Goal: Task Accomplishment & Management: Use online tool/utility

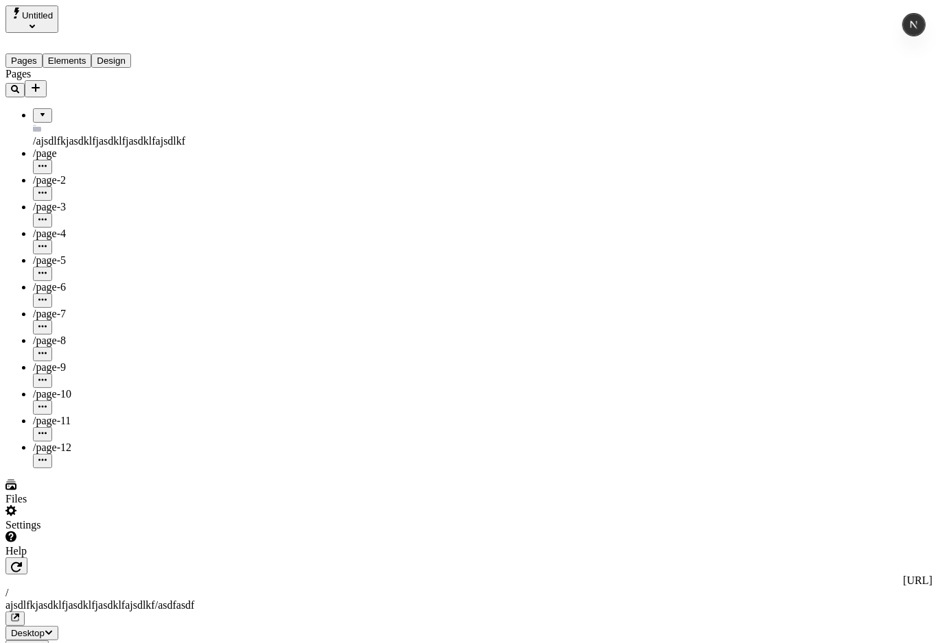
click at [110, 440] on div "Pages /ajsdlfkjasdklfjasdklfjasdklfajsdlkf /page /page-2 /page-3 /page-4 /page-…" at bounding box center [92, 268] width 174 height 401
click at [119, 438] on div "Pages /ajsdlfkjasdklfjasdklfjasdklfajsdlkf /page /page-2 /page-3 /page-4 /page-…" at bounding box center [92, 268] width 174 height 401
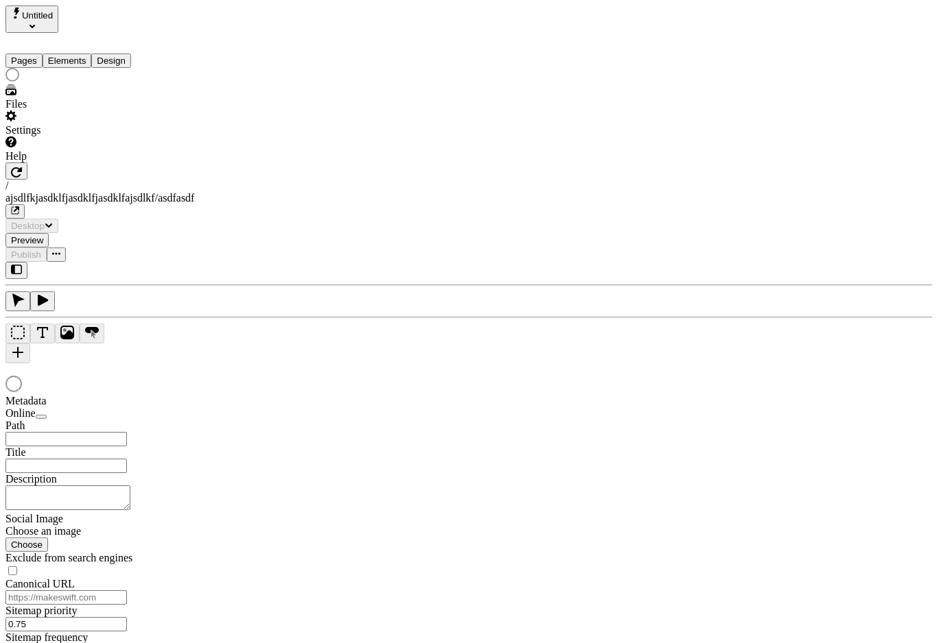
type input "/ajsdlfkjasdklfjasdklfjasdklfajsdlkf/asdfasdf"
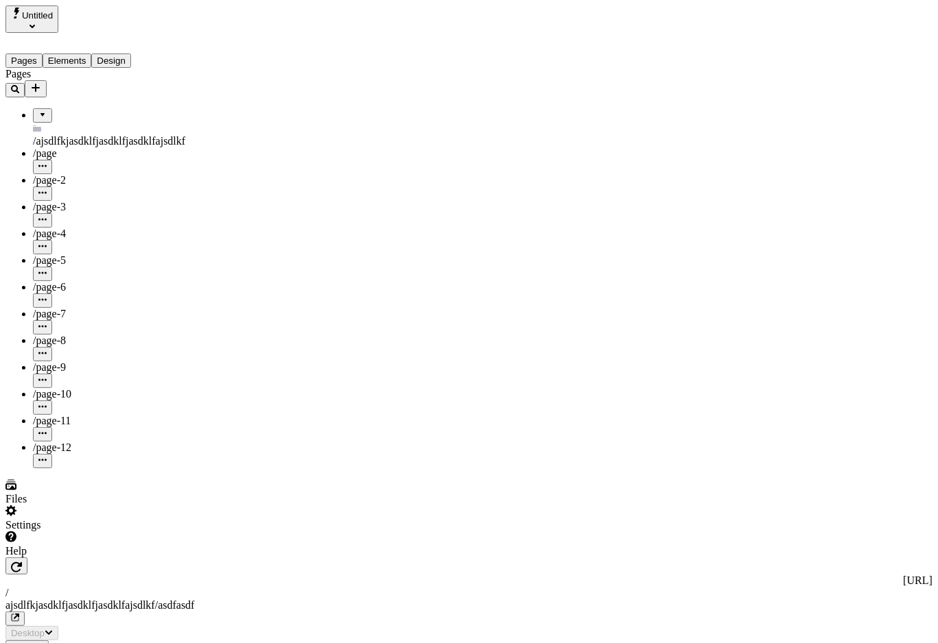
type input "/ajsdlfkjasdklfjasdklfjasdklfajsdlkf/asdfasdf"
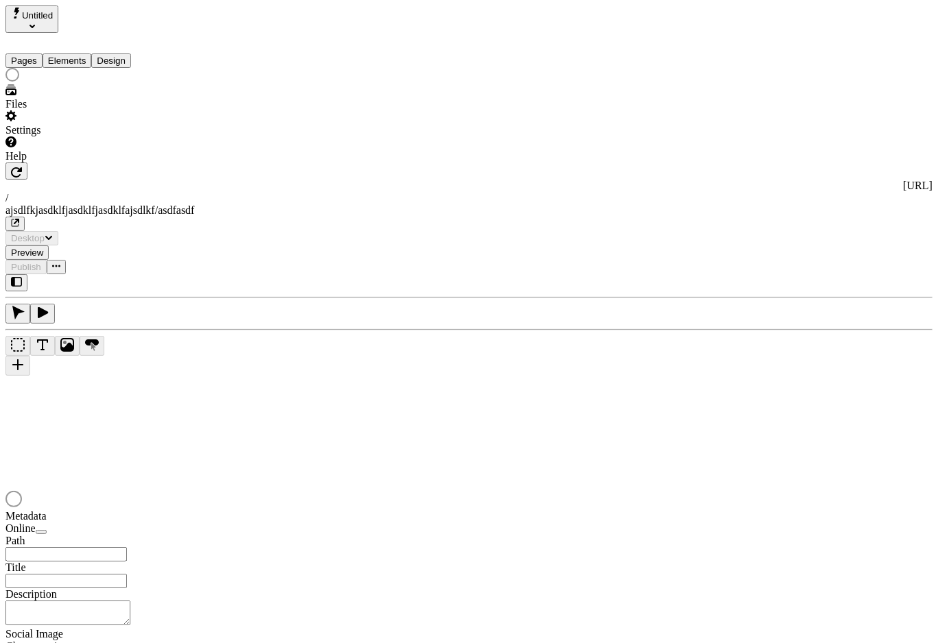
type input "/ajsdlfkjasdklfjasdklfjasdklfajsdlkf/asdfasdf"
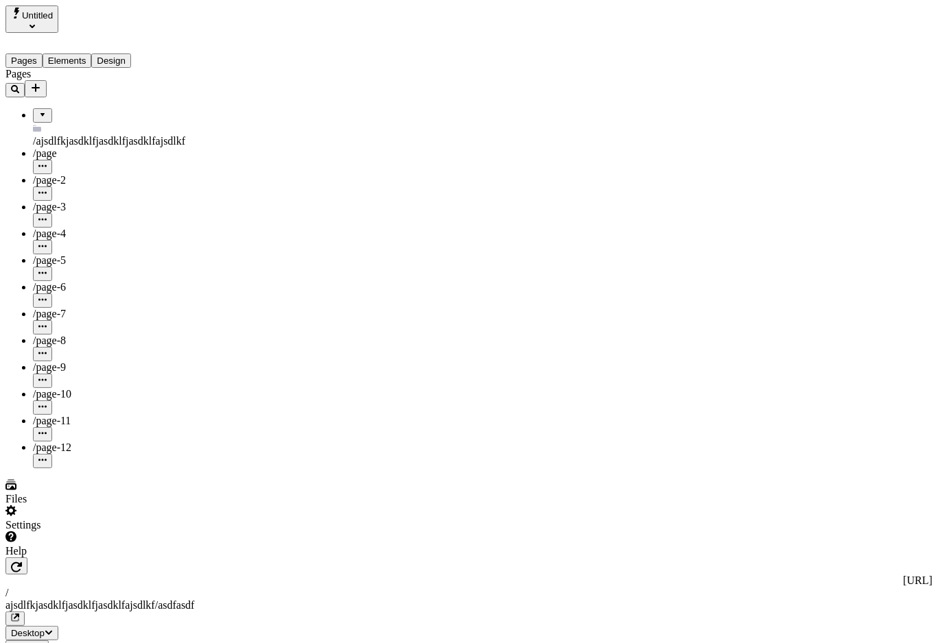
click at [58, 18] on button "Untitled" at bounding box center [31, 18] width 53 height 27
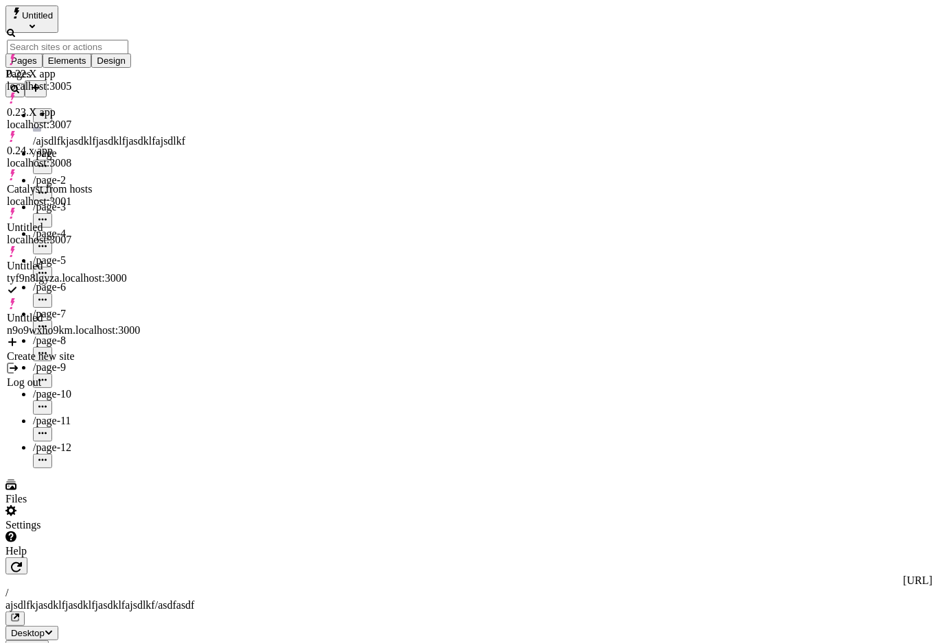
click at [113, 350] on div "Create new site" at bounding box center [73, 356] width 133 height 12
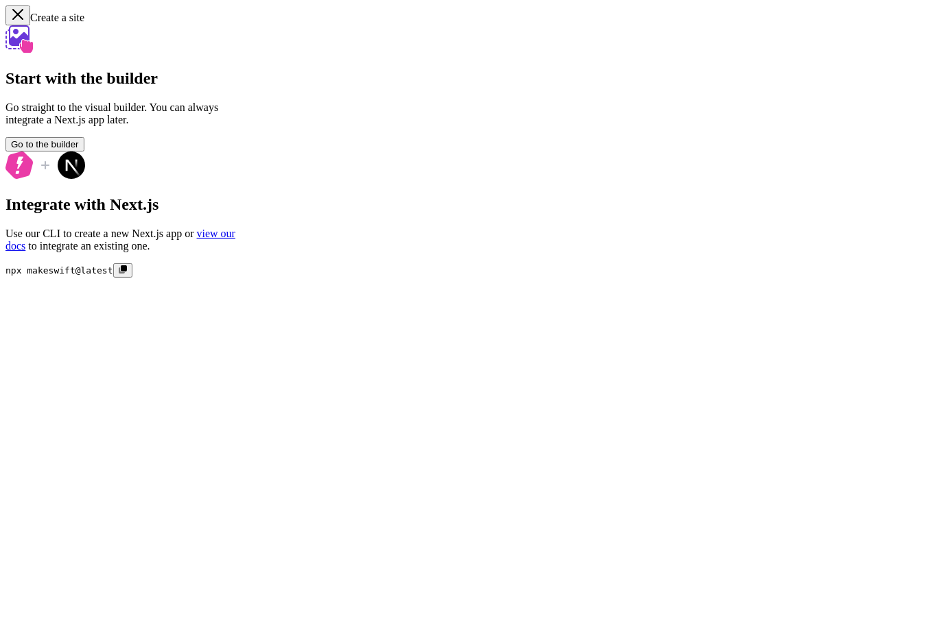
click at [84, 152] on button "Go to the builder" at bounding box center [44, 144] width 79 height 14
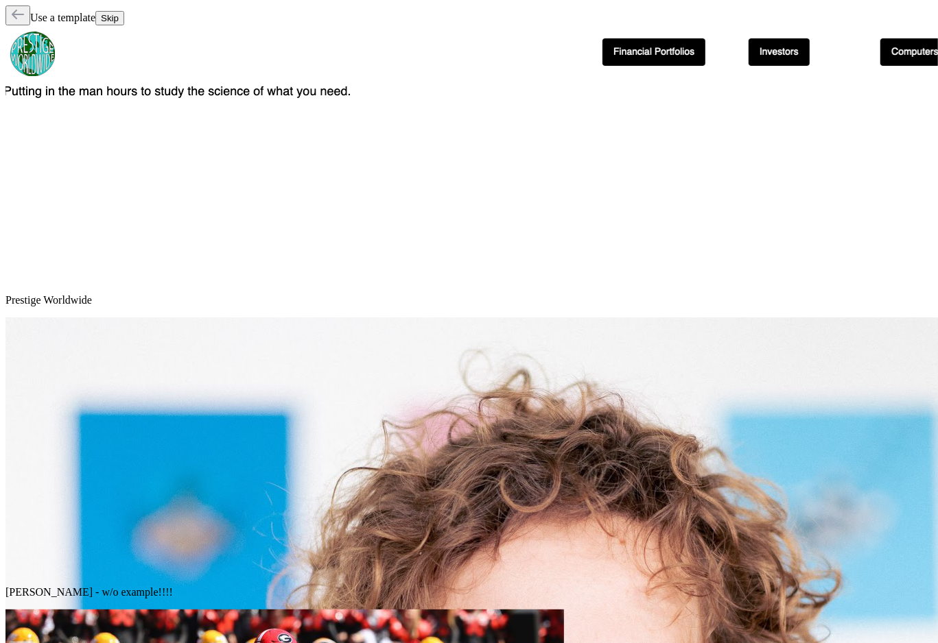
click at [124, 25] on button "Skip" at bounding box center [109, 18] width 29 height 14
